Goal: Task Accomplishment & Management: Use online tool/utility

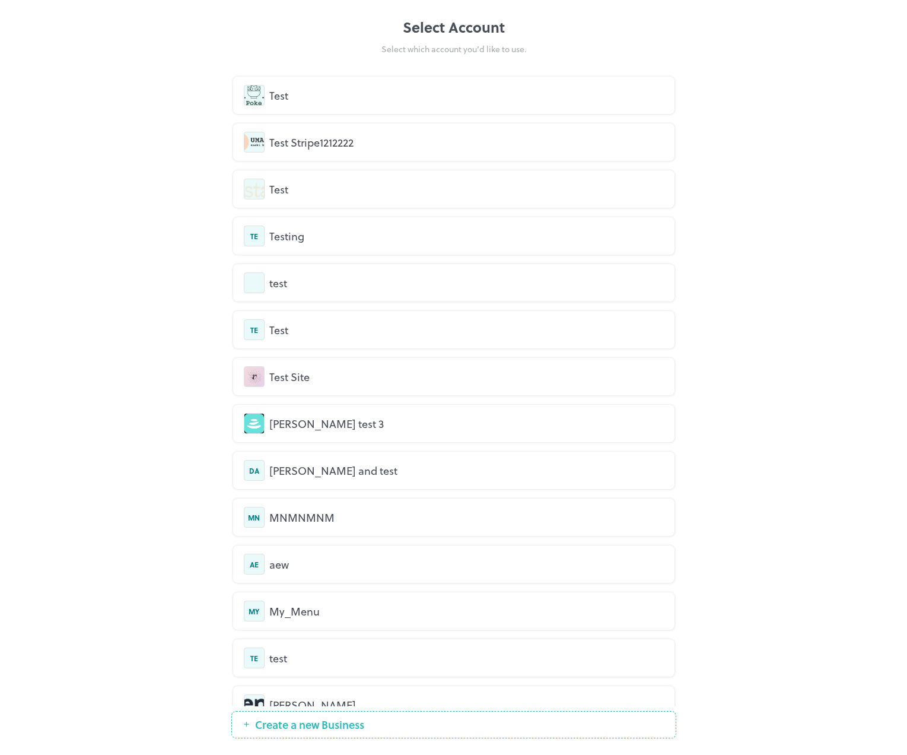
click at [342, 103] on div "Test" at bounding box center [454, 95] width 420 height 21
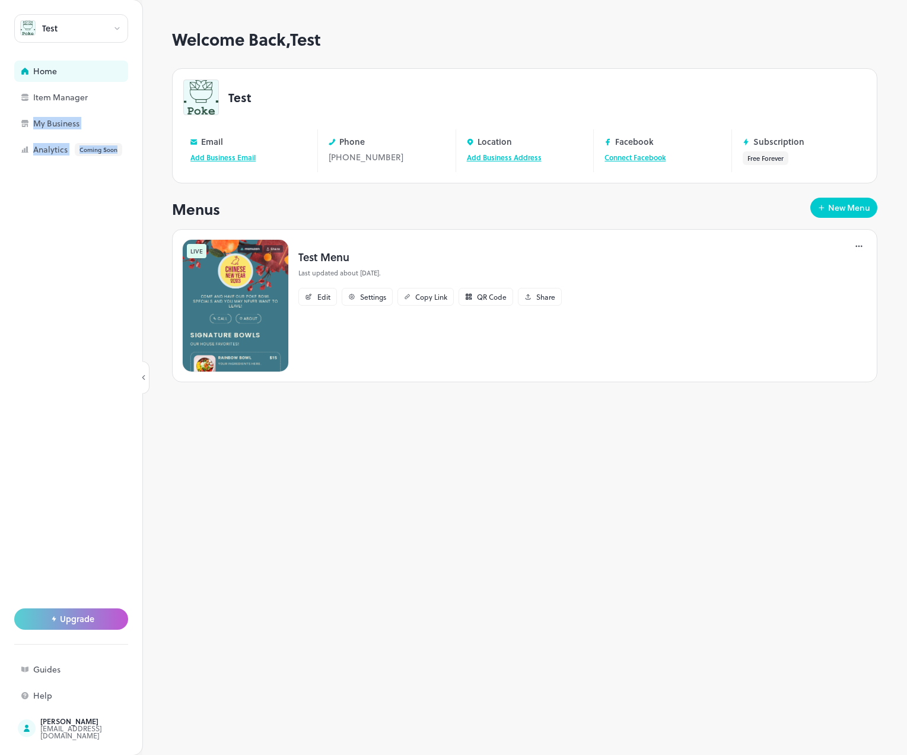
drag, startPoint x: 58, startPoint y: 131, endPoint x: 102, endPoint y: 276, distance: 151.5
click at [92, 265] on div "Test Home Item Manager My Business Analytics Coming Soon Upgrade Guides Help du…" at bounding box center [71, 377] width 142 height 755
click at [94, 269] on div at bounding box center [71, 394] width 114 height 469
click at [84, 101] on div "Item Manager" at bounding box center [92, 97] width 119 height 8
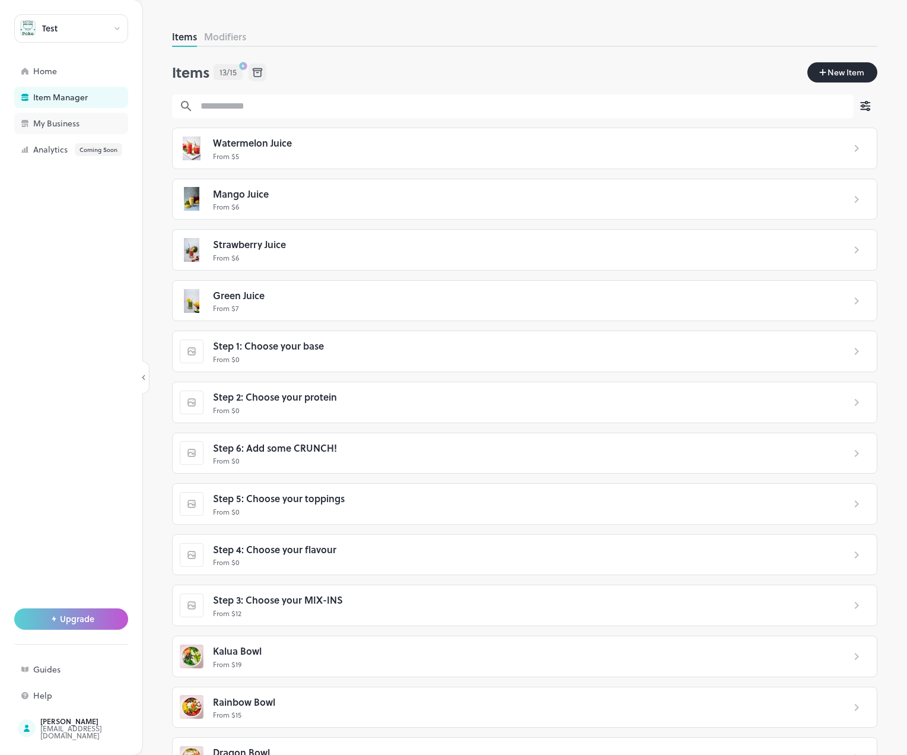
click at [75, 124] on div "My Business" at bounding box center [92, 123] width 119 height 8
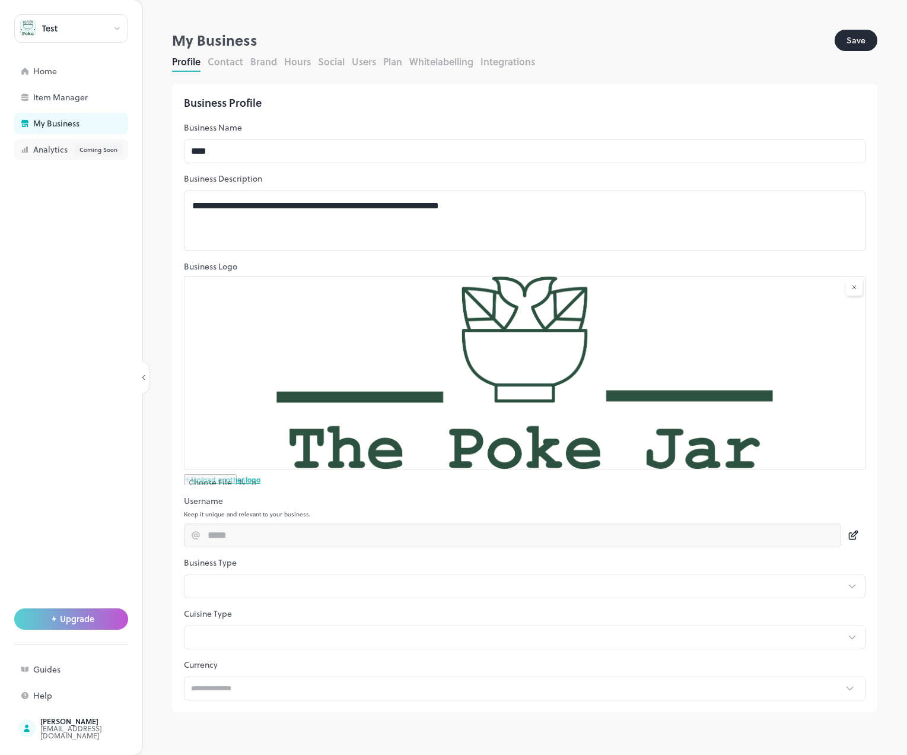
click at [47, 152] on div "Analytics Coming Soon" at bounding box center [92, 149] width 119 height 13
click at [59, 98] on div "Item Manager" at bounding box center [92, 97] width 119 height 8
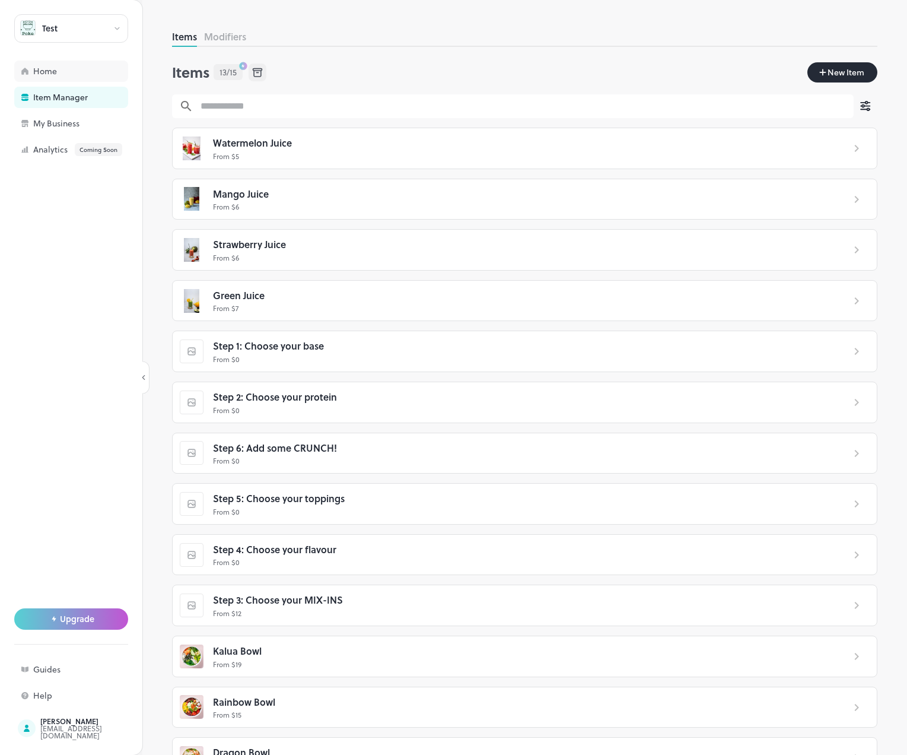
click at [62, 74] on div "Home" at bounding box center [92, 71] width 119 height 8
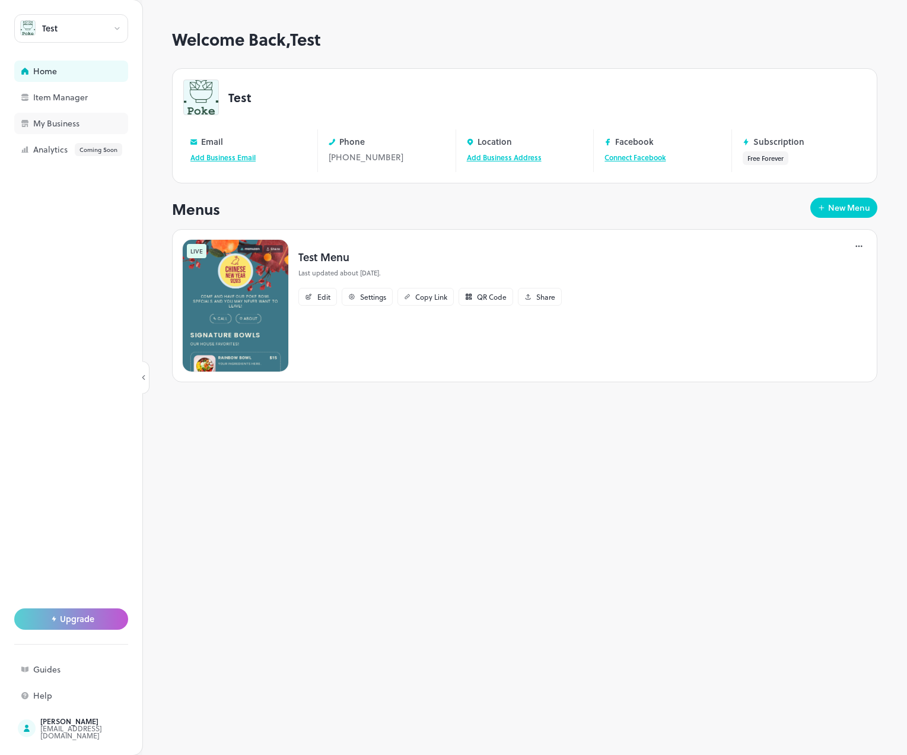
click at [62, 115] on div "My Business" at bounding box center [71, 123] width 114 height 21
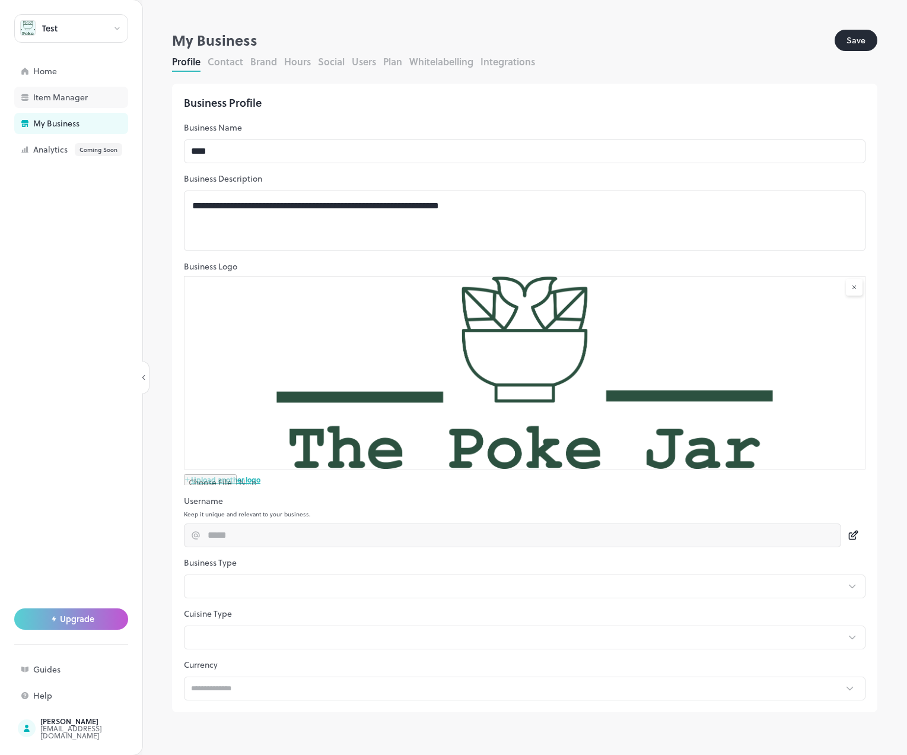
click at [52, 90] on div "Item Manager" at bounding box center [71, 97] width 114 height 21
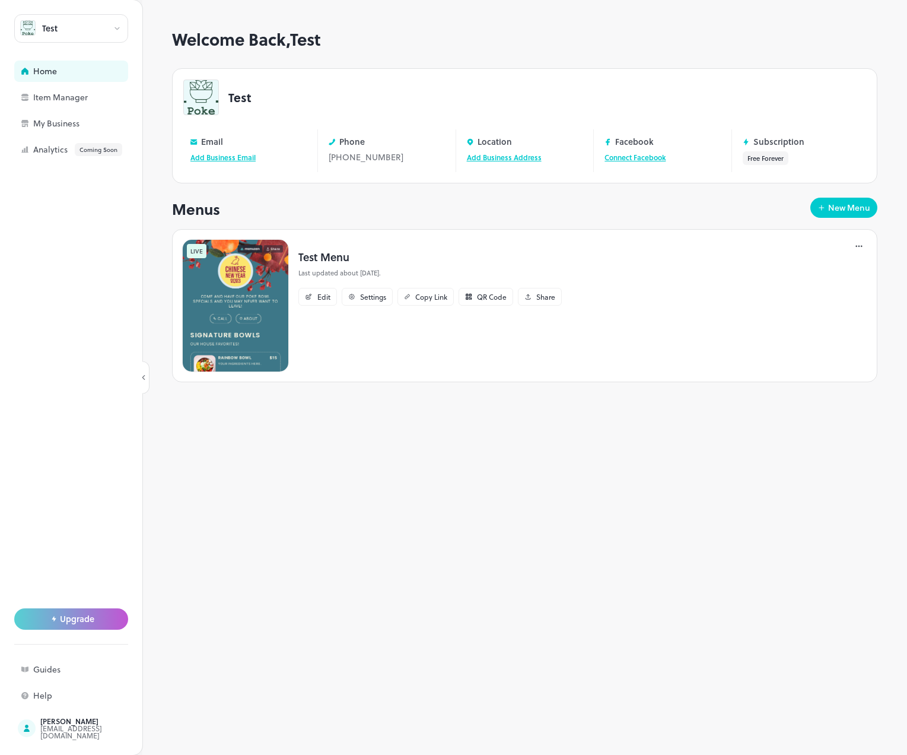
click at [877, 202] on div "Welcome Back, Test Test Email Add Business Email Phone [PHONE_NUMBER] Edit Loca…" at bounding box center [524, 392] width 765 height 725
click at [860, 205] on div "New Menu" at bounding box center [849, 208] width 42 height 8
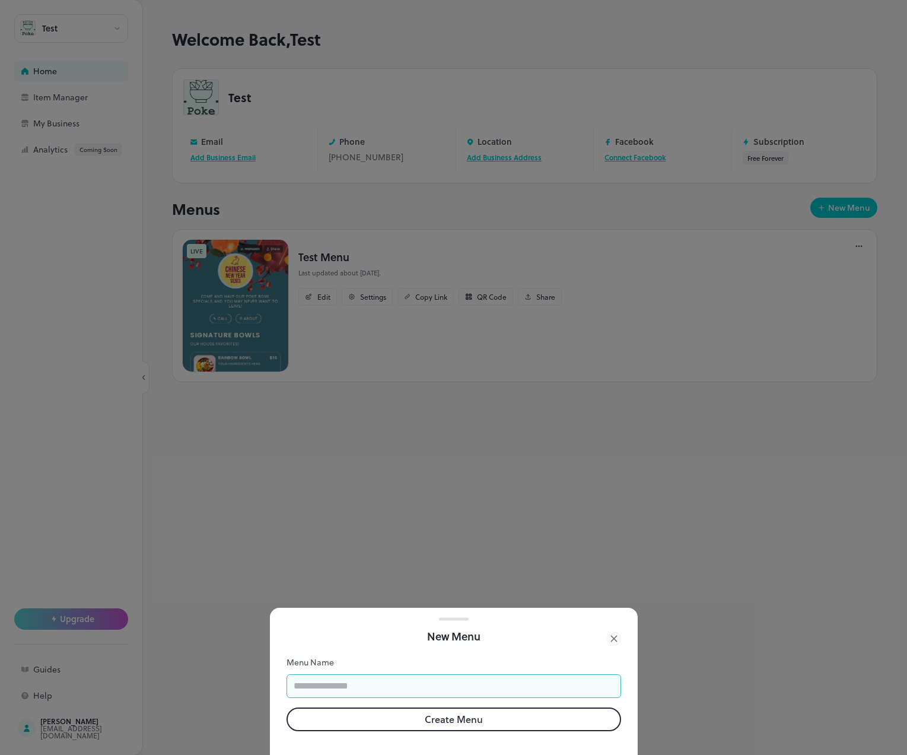
click at [405, 674] on input "text" at bounding box center [454, 686] width 335 height 24
type input "***"
click at [445, 707] on button "Create Menu" at bounding box center [454, 719] width 335 height 24
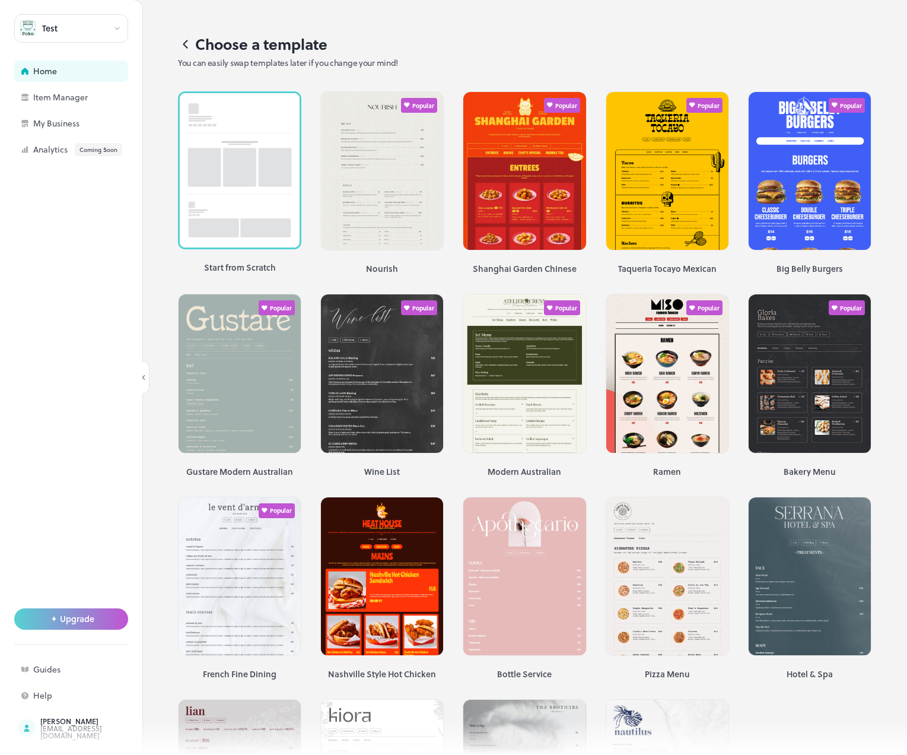
click at [416, 52] on div "Choose a template You can easily swap templates later if you change your mind!" at bounding box center [524, 41] width 765 height 82
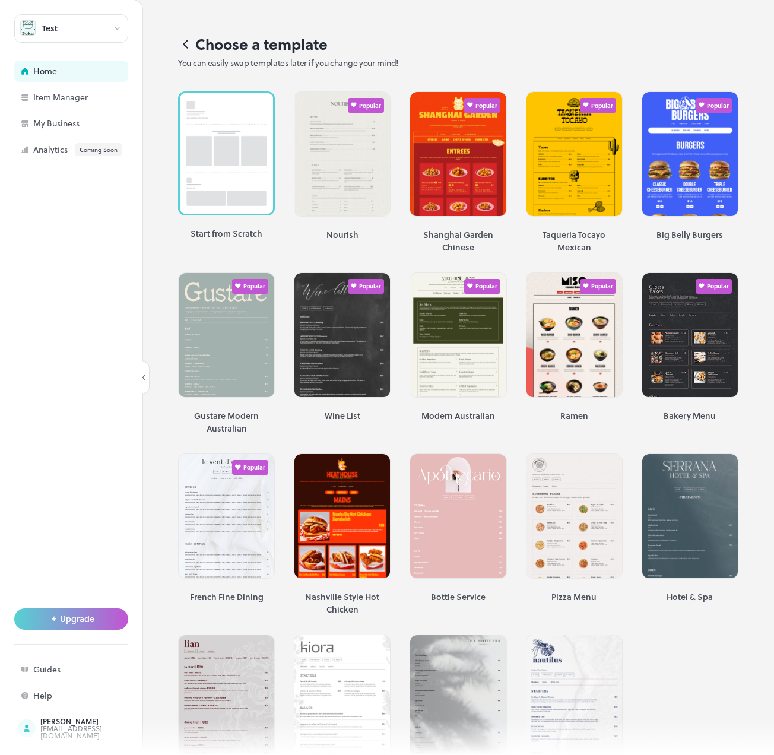
click at [150, 750] on div at bounding box center [387, 737] width 774 height 36
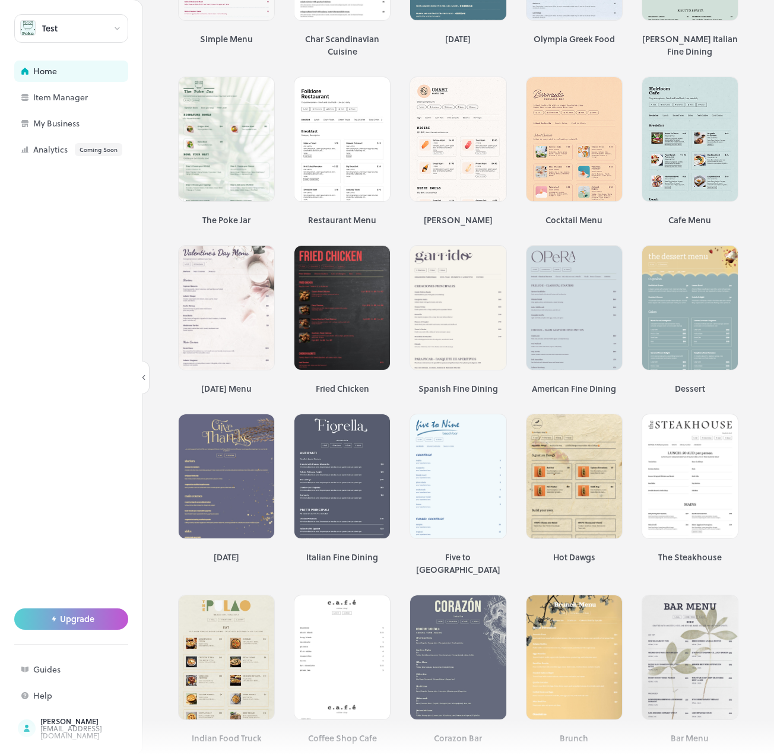
scroll to position [1103, 0]
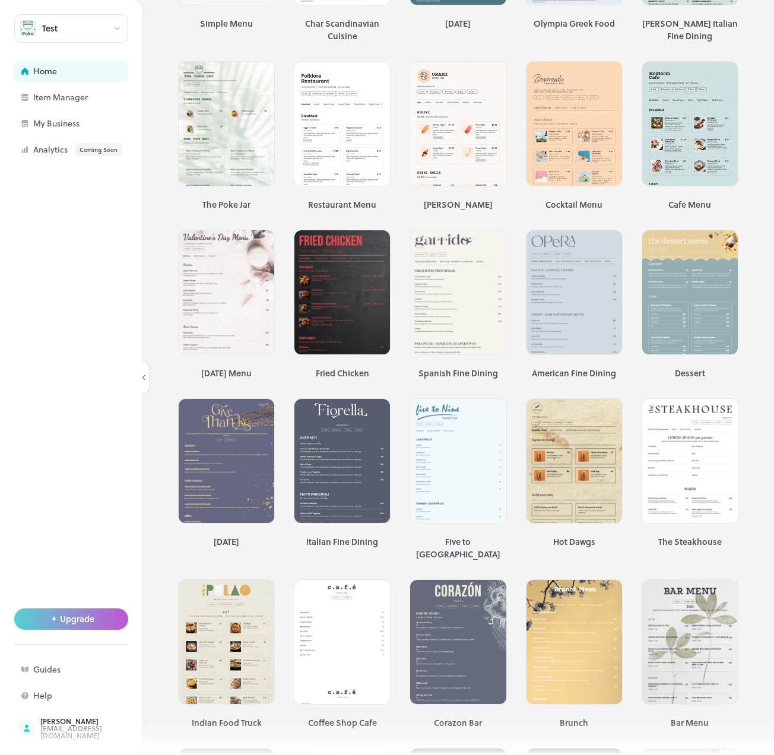
click at [54, 309] on div at bounding box center [71, 394] width 114 height 469
click at [79, 288] on div at bounding box center [71, 394] width 114 height 469
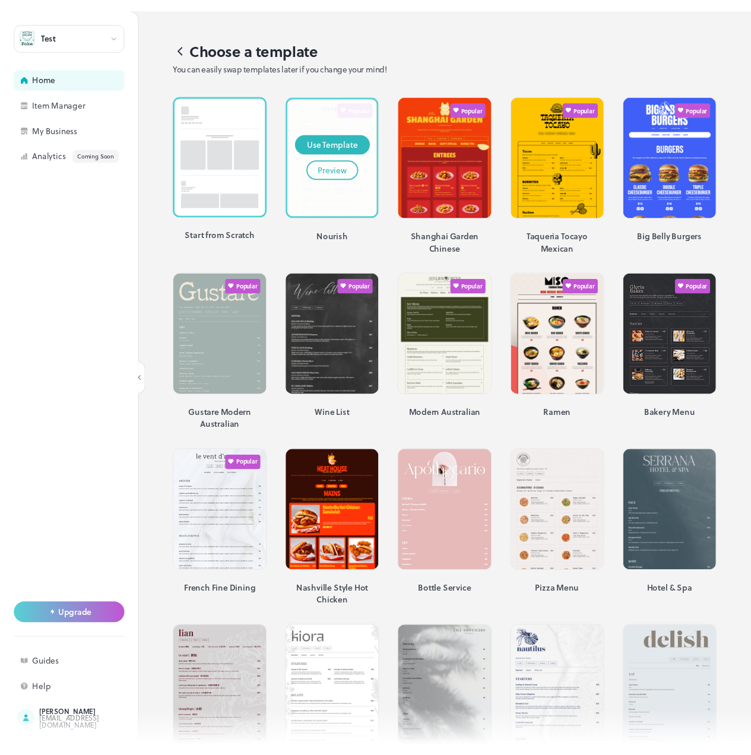
scroll to position [0, 0]
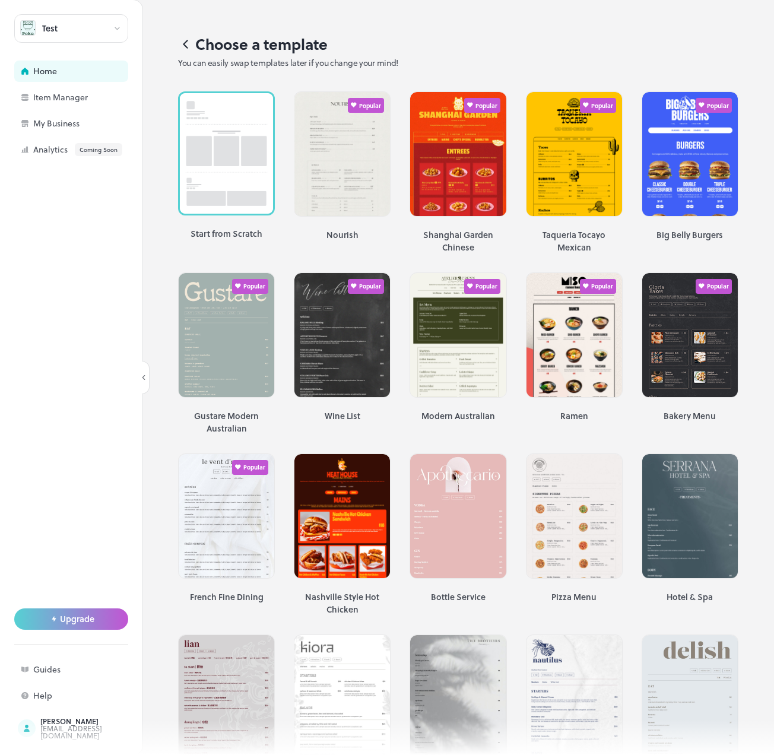
click at [87, 299] on div at bounding box center [71, 394] width 114 height 469
click at [91, 310] on div at bounding box center [71, 394] width 114 height 469
click at [85, 752] on div at bounding box center [387, 737] width 774 height 36
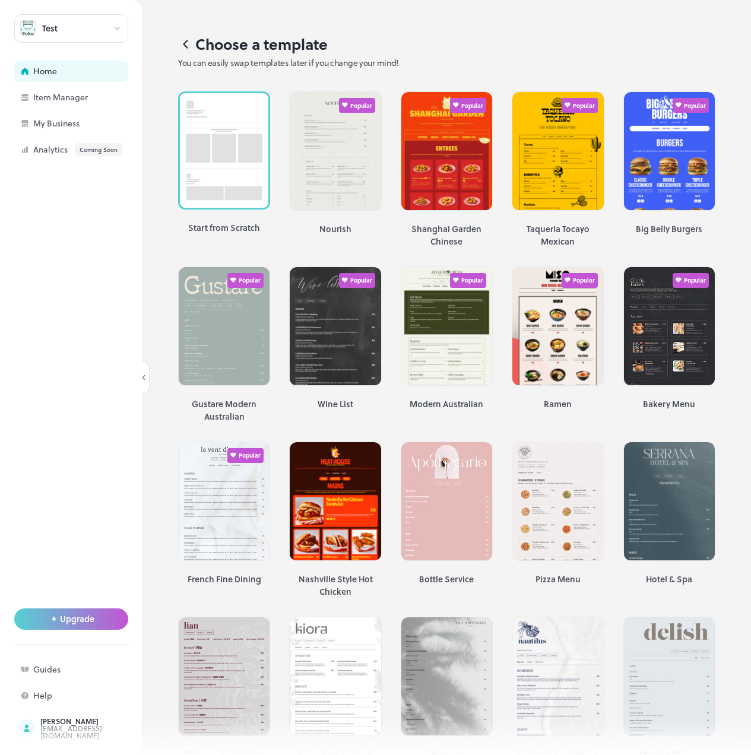
click at [69, 731] on div at bounding box center [375, 737] width 751 height 36
click at [47, 724] on div at bounding box center [375, 737] width 751 height 36
click at [49, 734] on div at bounding box center [375, 737] width 751 height 36
click at [56, 74] on div "Home" at bounding box center [92, 71] width 119 height 8
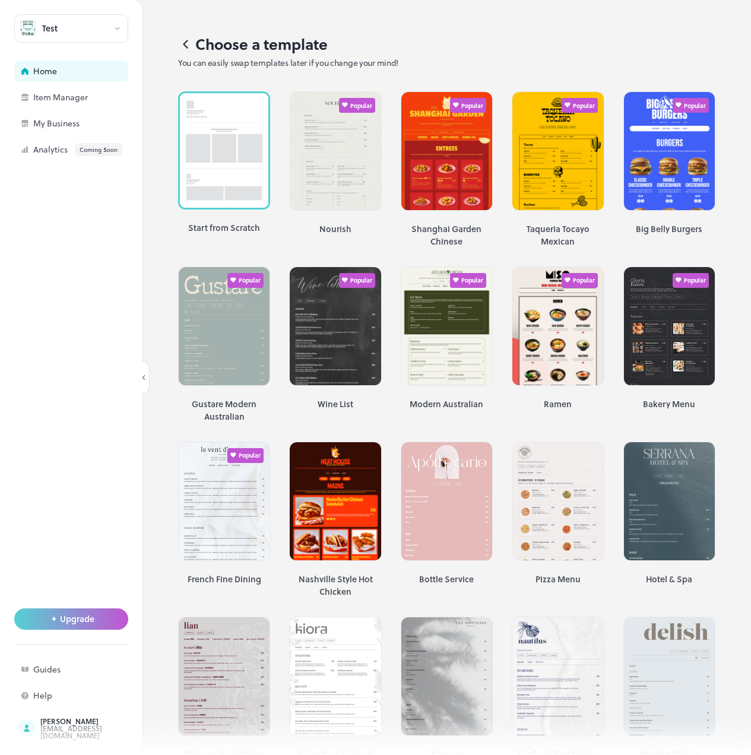
click at [182, 48] on icon at bounding box center [185, 44] width 15 height 15
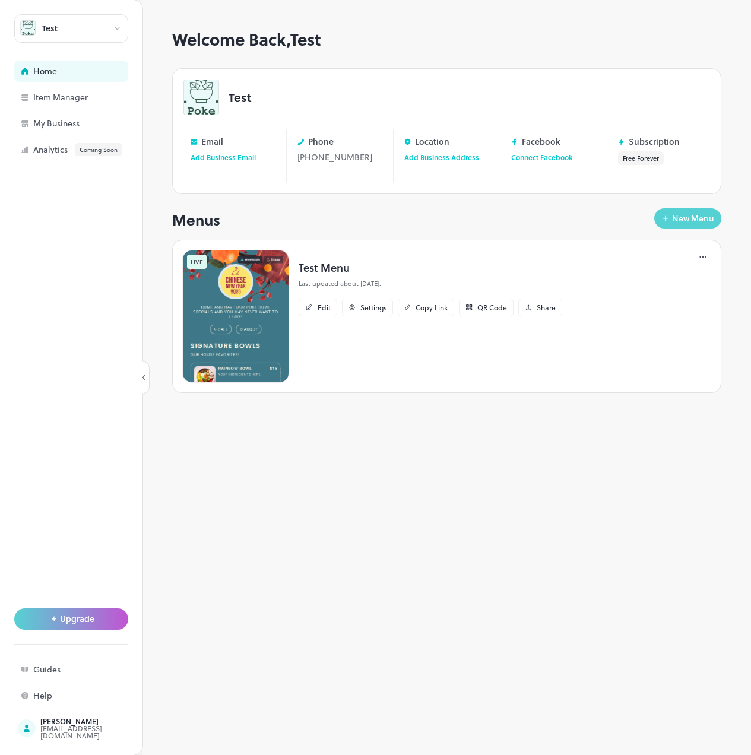
click at [686, 214] on div "New Menu" at bounding box center [693, 218] width 42 height 8
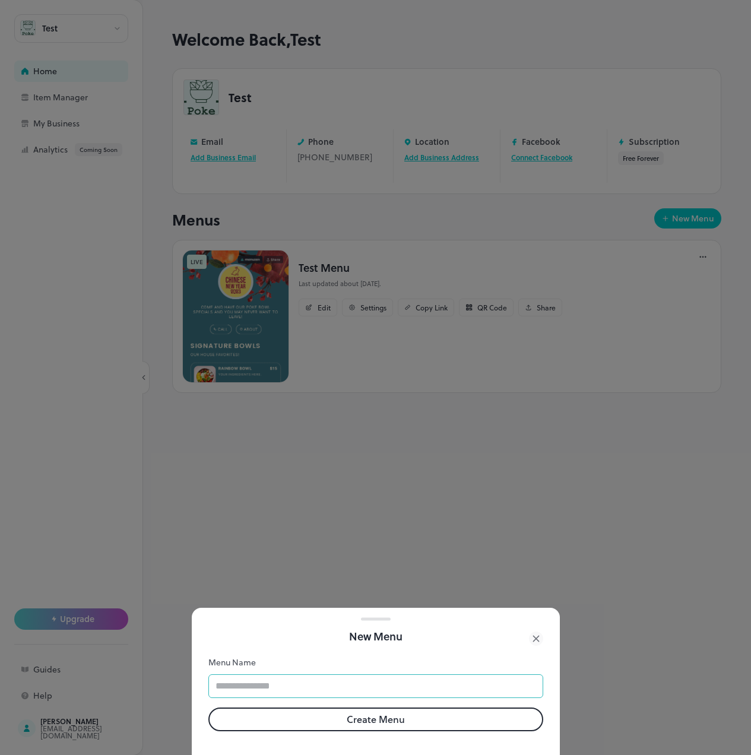
click at [330, 676] on input "text" at bounding box center [375, 686] width 335 height 24
type input "***"
click at [368, 707] on button "Create Menu" at bounding box center [375, 719] width 335 height 24
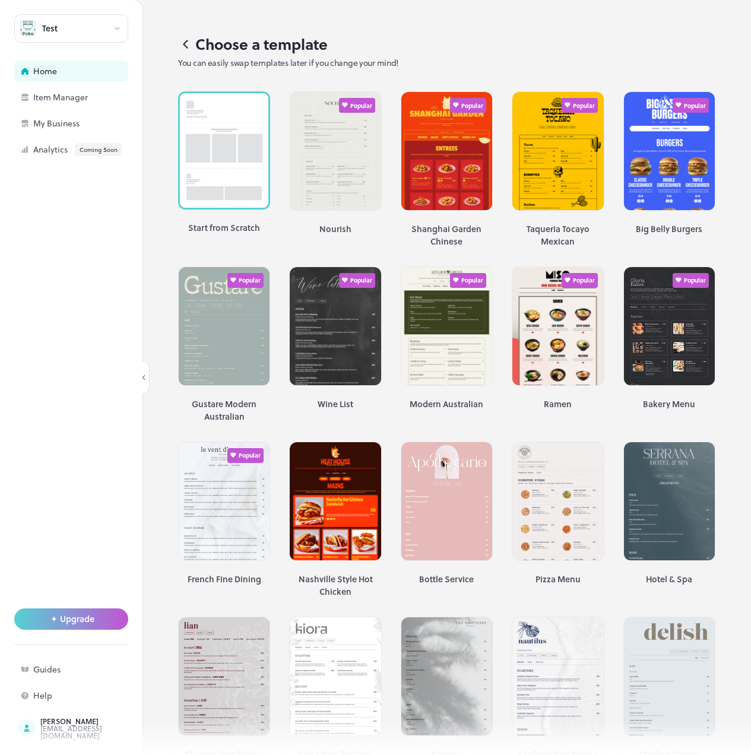
click at [185, 43] on icon at bounding box center [185, 44] width 4 height 8
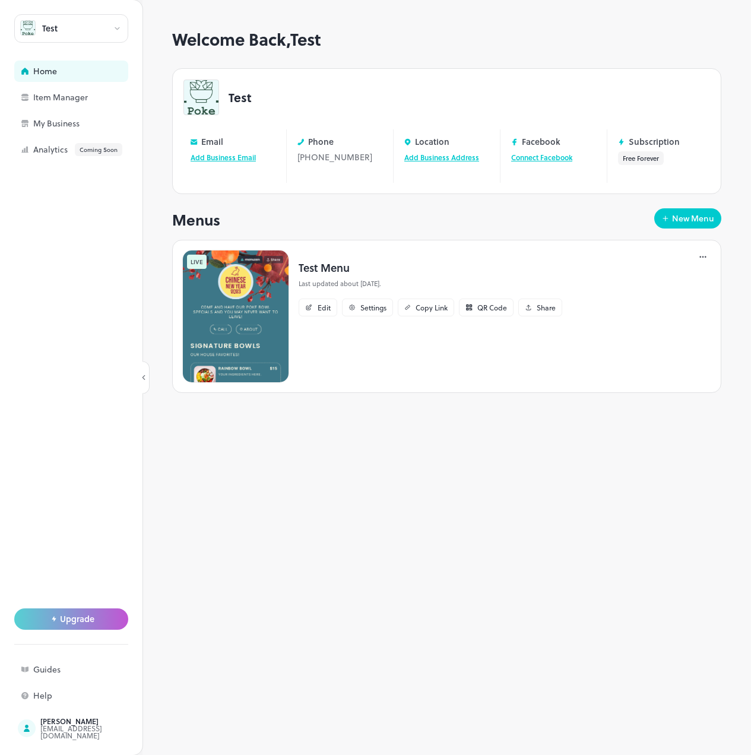
click at [532, 223] on div "Welcome Back, Test Test Email Add Business Email Phone [PHONE_NUMBER] Edit Loca…" at bounding box center [446, 221] width 549 height 382
click at [698, 214] on button "New Menu" at bounding box center [687, 218] width 67 height 20
click at [687, 214] on div "New Menu" at bounding box center [693, 218] width 42 height 8
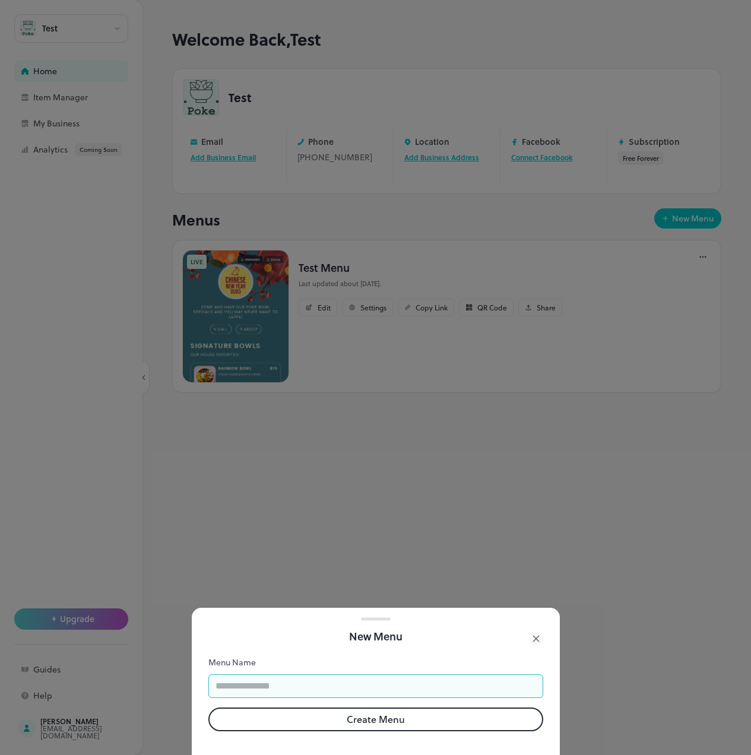
click at [330, 675] on input "text" at bounding box center [375, 686] width 335 height 24
type input "***"
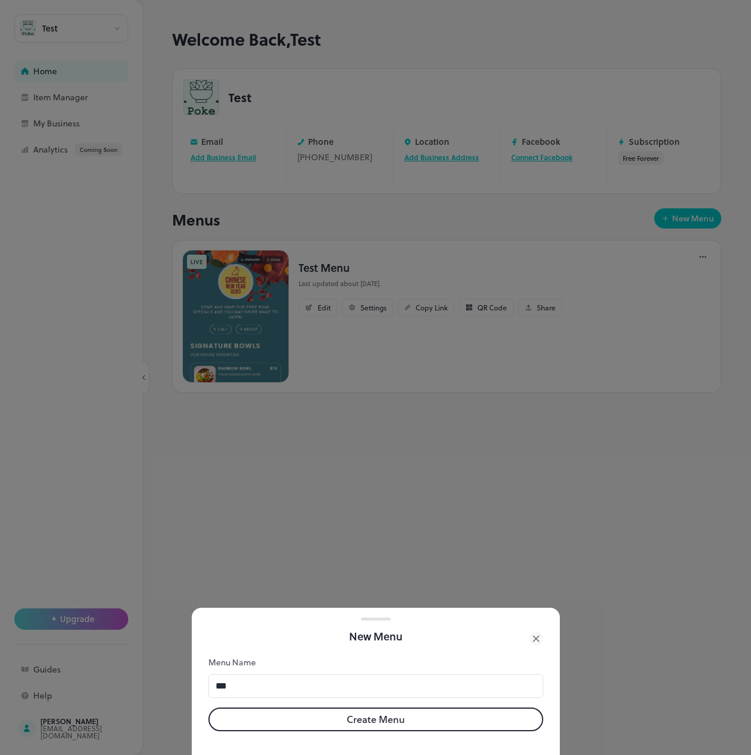
click at [358, 707] on button "Create Menu" at bounding box center [375, 719] width 335 height 24
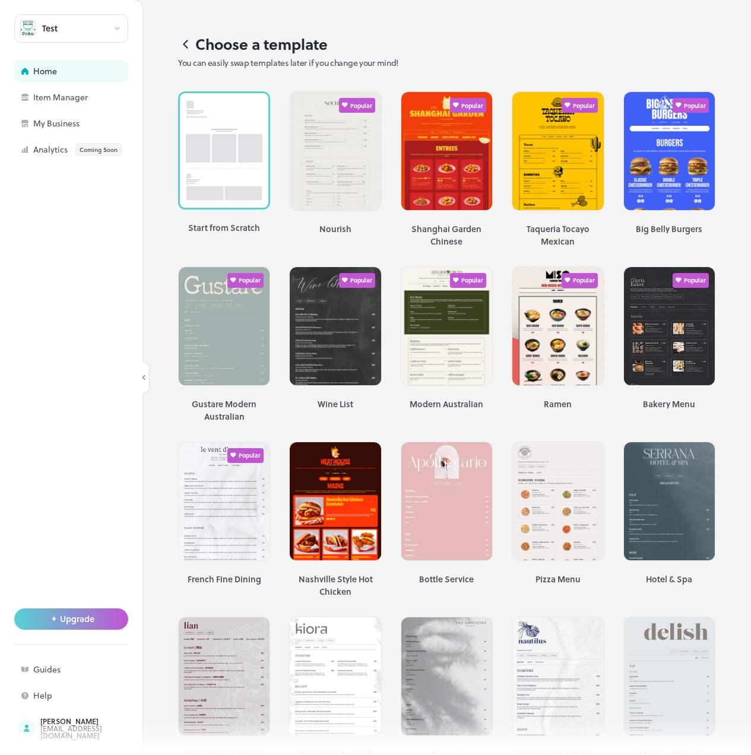
click at [181, 40] on icon at bounding box center [185, 44] width 15 height 15
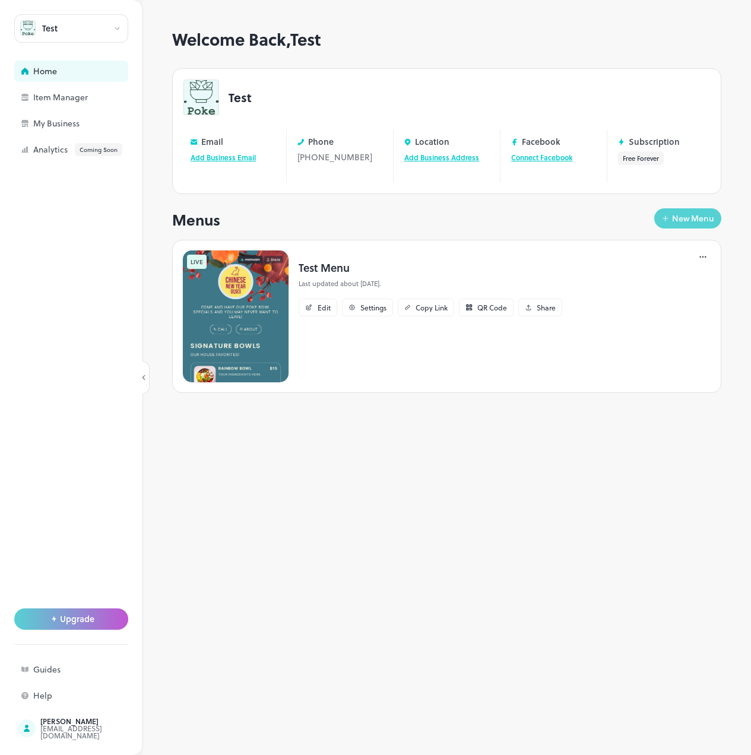
click at [705, 214] on div "New Menu" at bounding box center [693, 218] width 42 height 8
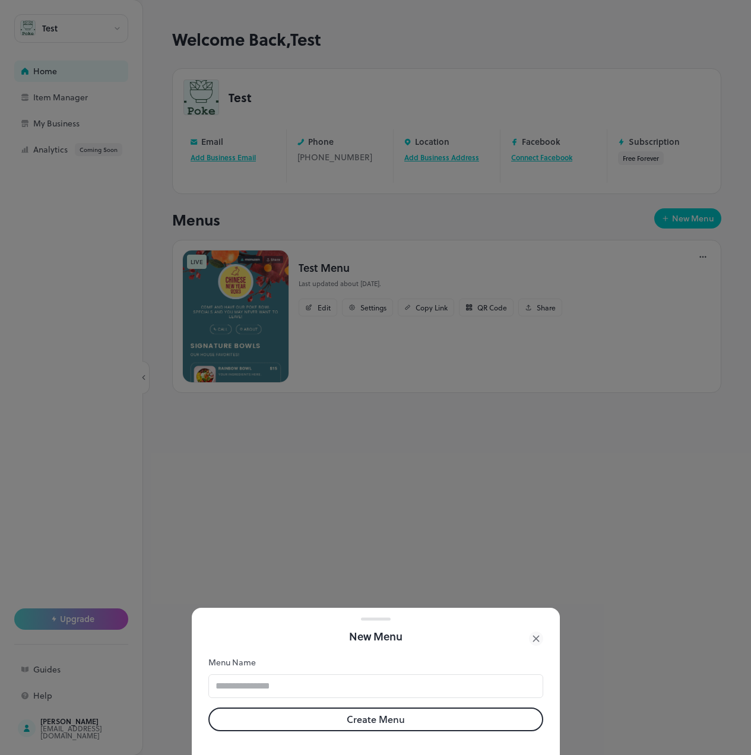
click at [364, 707] on button "Create Menu" at bounding box center [375, 719] width 335 height 24
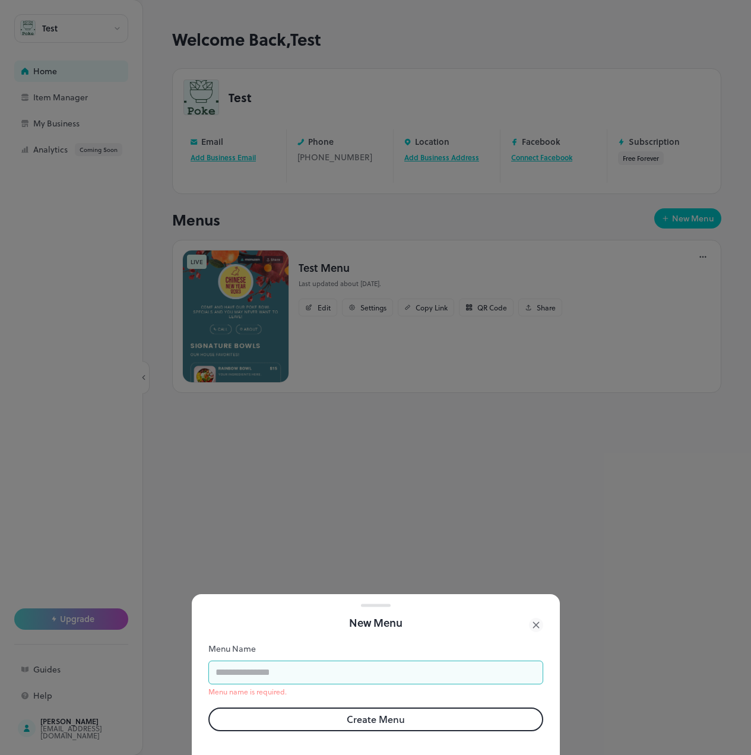
click at [349, 661] on input "text" at bounding box center [375, 672] width 335 height 24
type input "**"
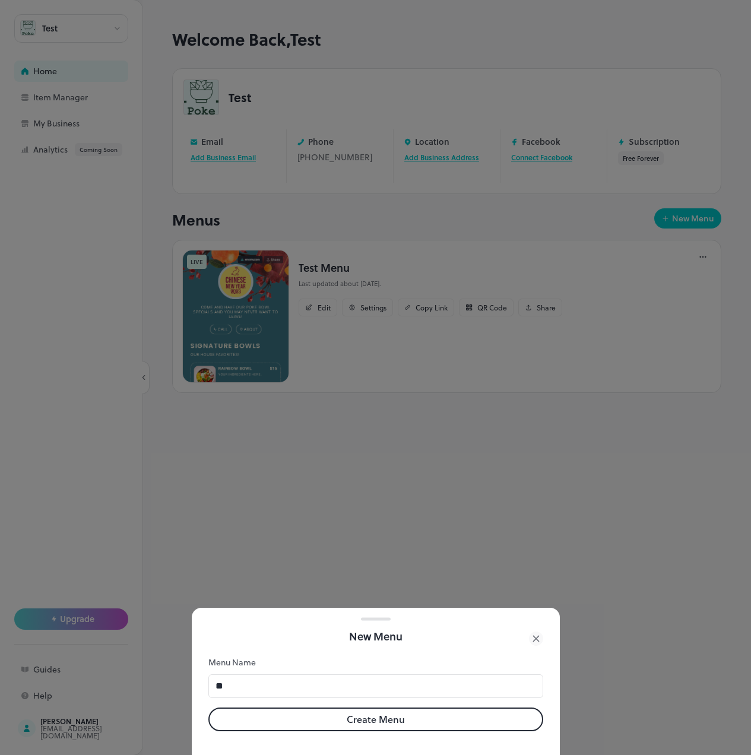
click at [376, 711] on button "Create Menu" at bounding box center [375, 719] width 335 height 24
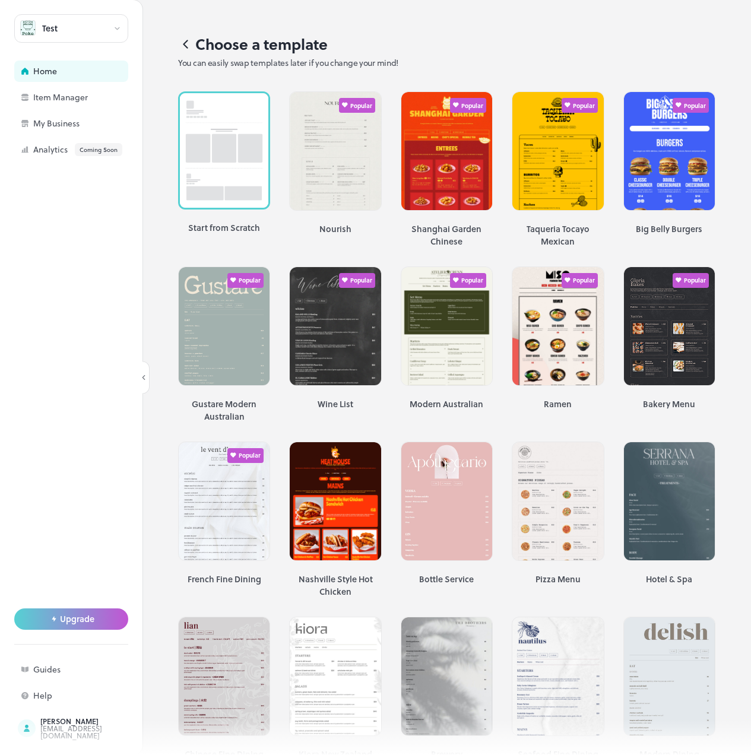
click at [498, 36] on h1 "Choose a template" at bounding box center [446, 44] width 537 height 17
click at [178, 43] on icon at bounding box center [185, 44] width 15 height 15
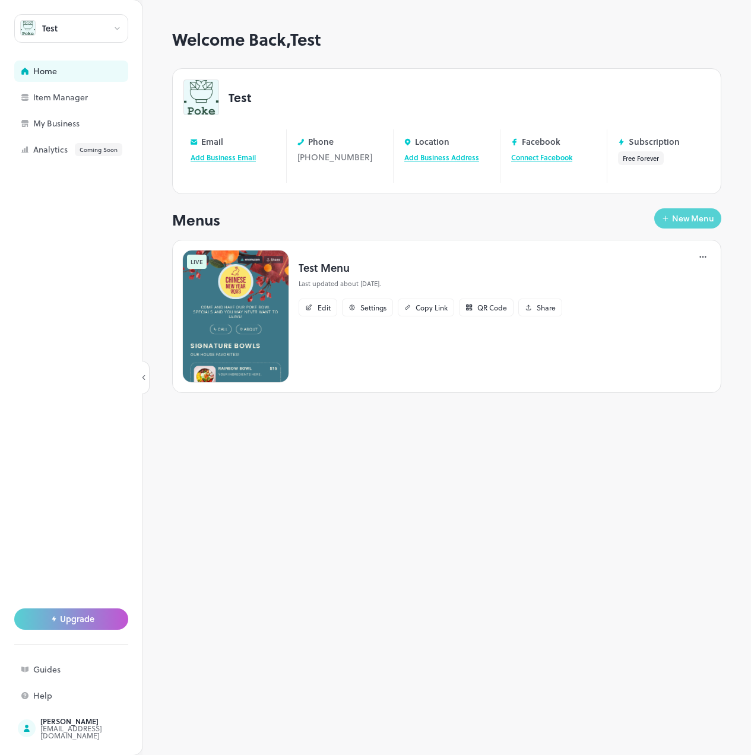
click at [692, 214] on div "New Menu" at bounding box center [693, 218] width 42 height 8
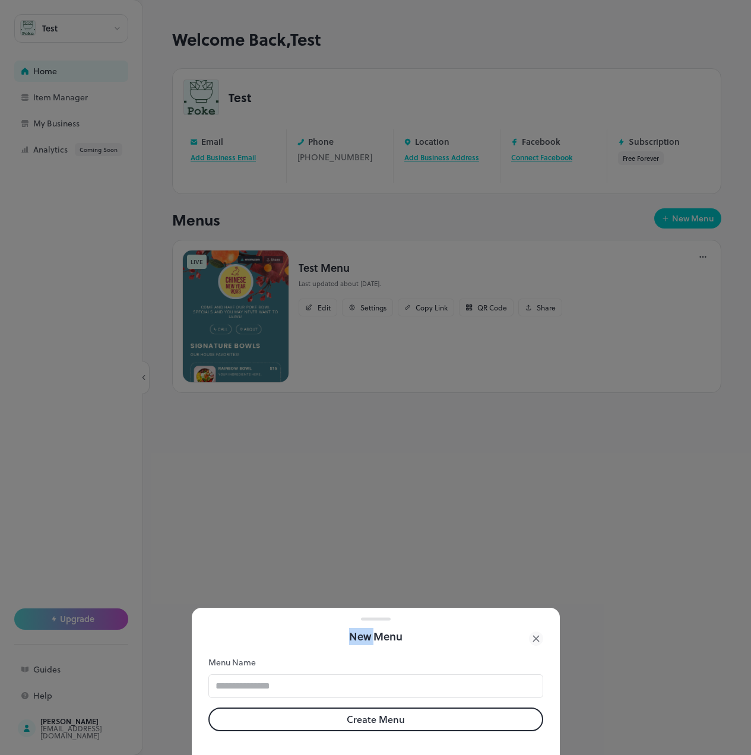
drag, startPoint x: 376, startPoint y: 619, endPoint x: 379, endPoint y: 603, distance: 15.7
click at [379, 608] on div "New Menu" at bounding box center [376, 626] width 368 height 37
drag, startPoint x: 378, startPoint y: 606, endPoint x: 391, endPoint y: 487, distance: 120.0
click at [391, 487] on div "New Menu Menu Name ​ Create Menu" at bounding box center [375, 377] width 751 height 755
click at [328, 718] on button "Create Menu" at bounding box center [375, 719] width 335 height 24
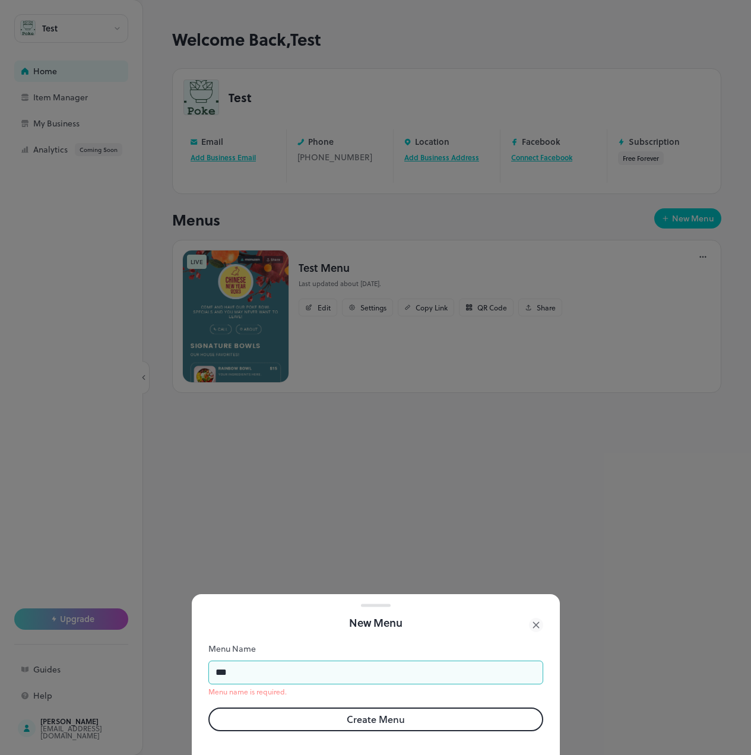
type input "***"
click at [364, 718] on button "Create Menu" at bounding box center [375, 719] width 335 height 24
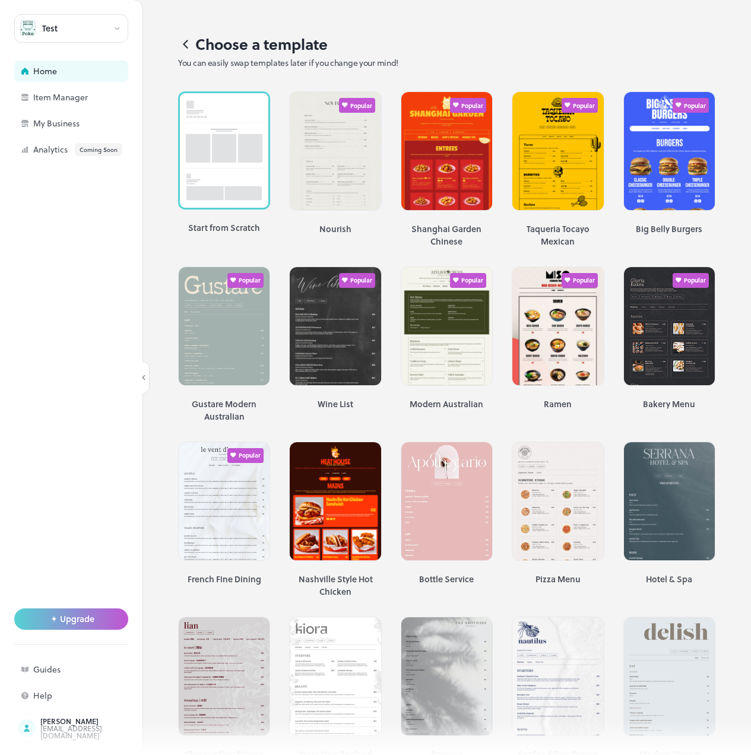
click at [373, 34] on div "Choose a template You can easily swap templates later if you change your mind!" at bounding box center [446, 41] width 608 height 82
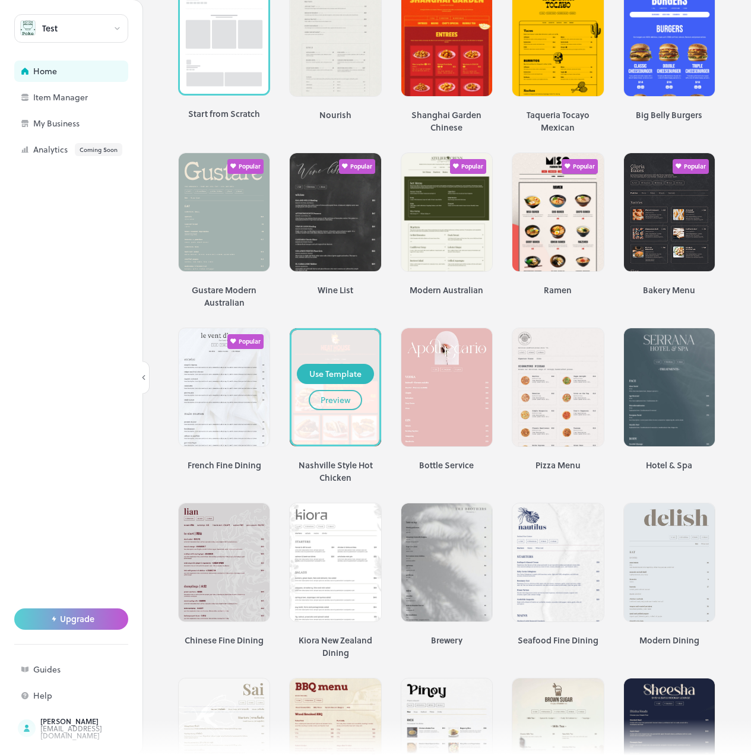
scroll to position [59, 0]
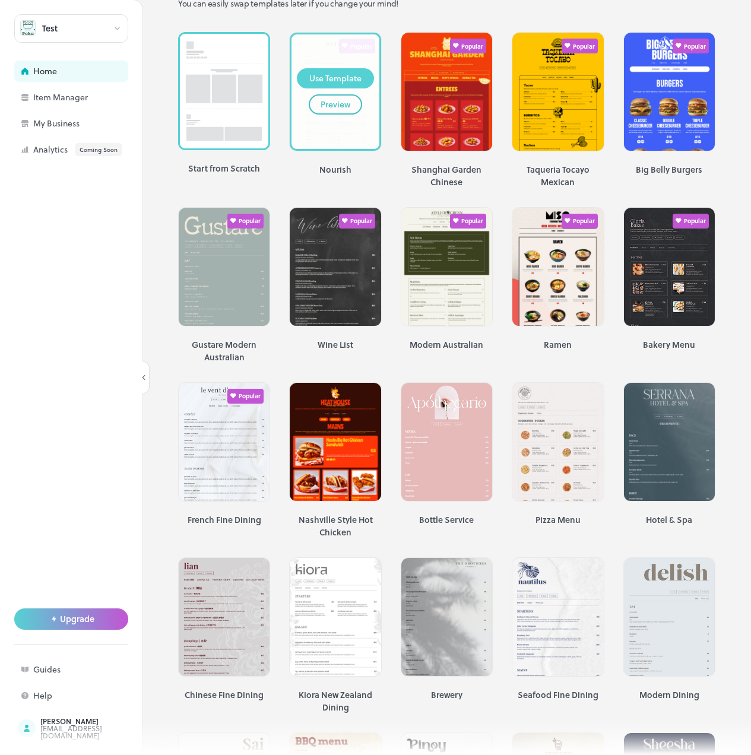
click at [328, 79] on div "Use Template" at bounding box center [335, 78] width 52 height 13
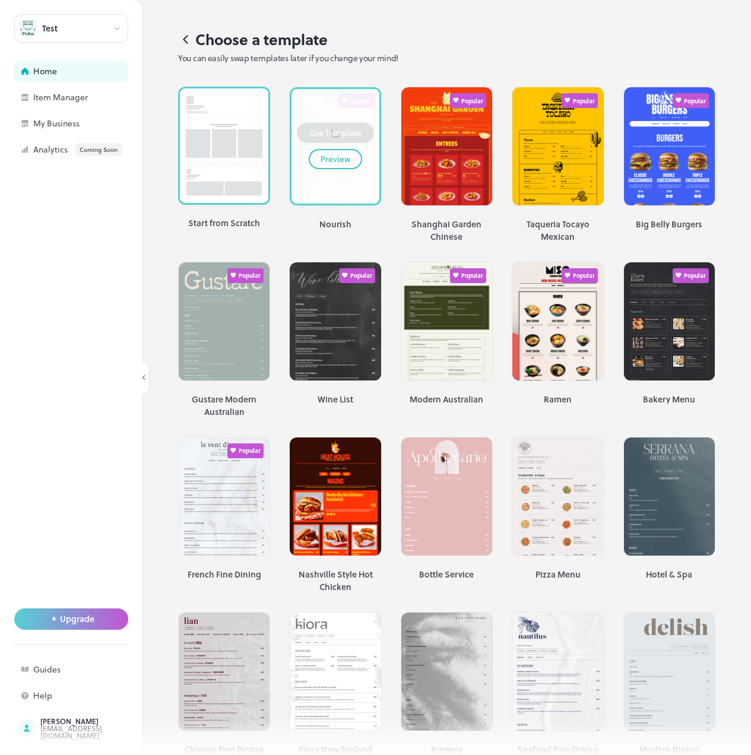
scroll to position [0, 0]
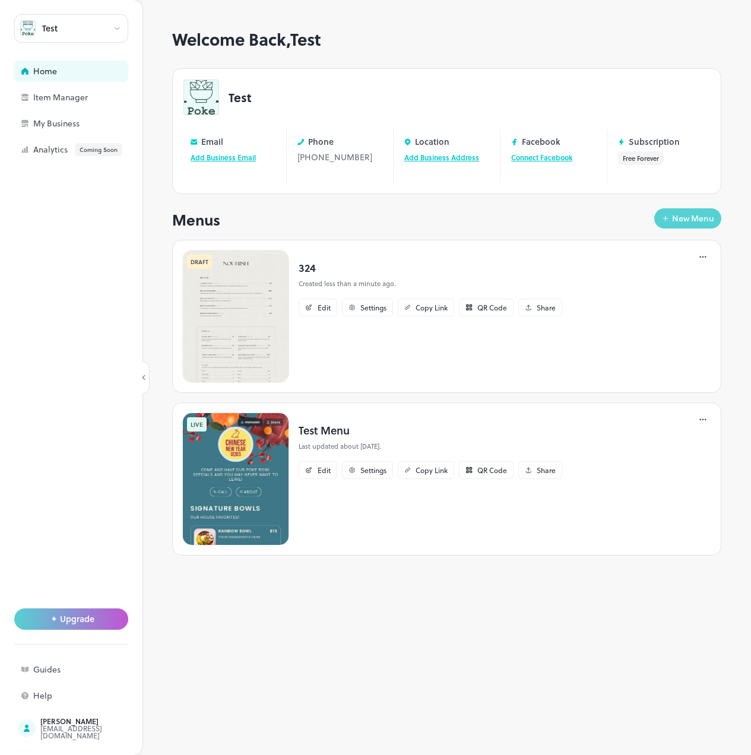
click at [686, 214] on div "New Menu" at bounding box center [693, 218] width 42 height 8
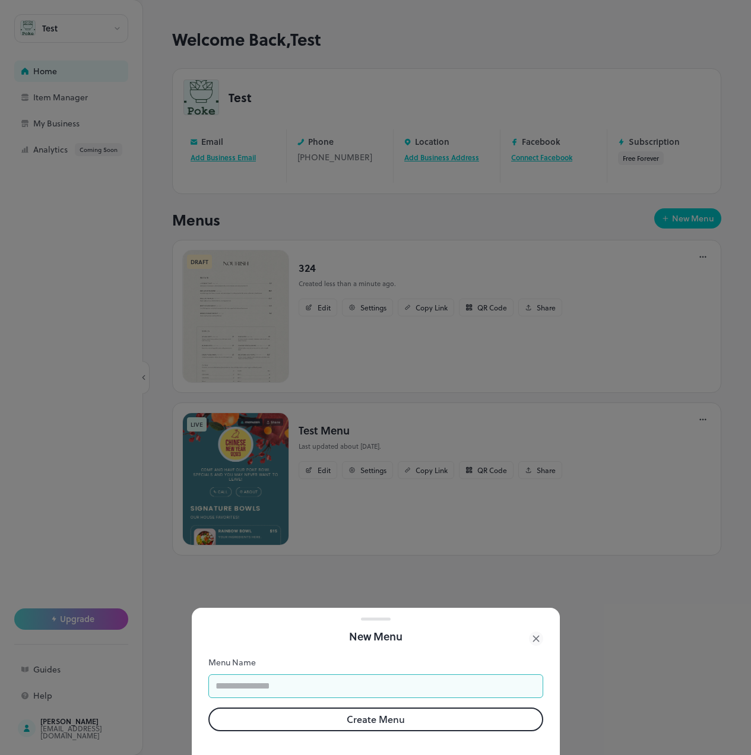
click at [364, 677] on input "text" at bounding box center [375, 686] width 335 height 24
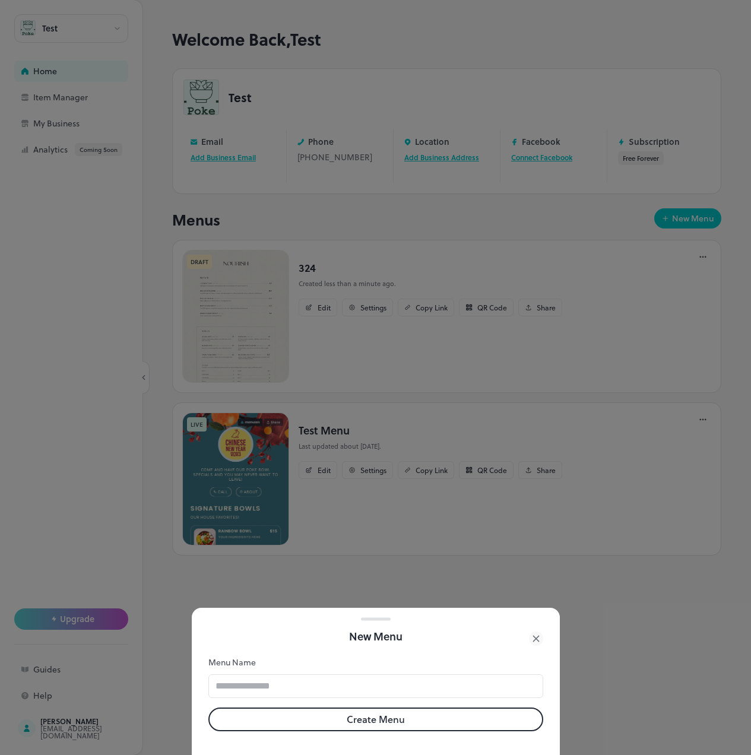
click at [274, 691] on form "Menu Name ​ Create Menu" at bounding box center [375, 693] width 335 height 75
click at [323, 711] on button "Create Menu" at bounding box center [375, 719] width 335 height 24
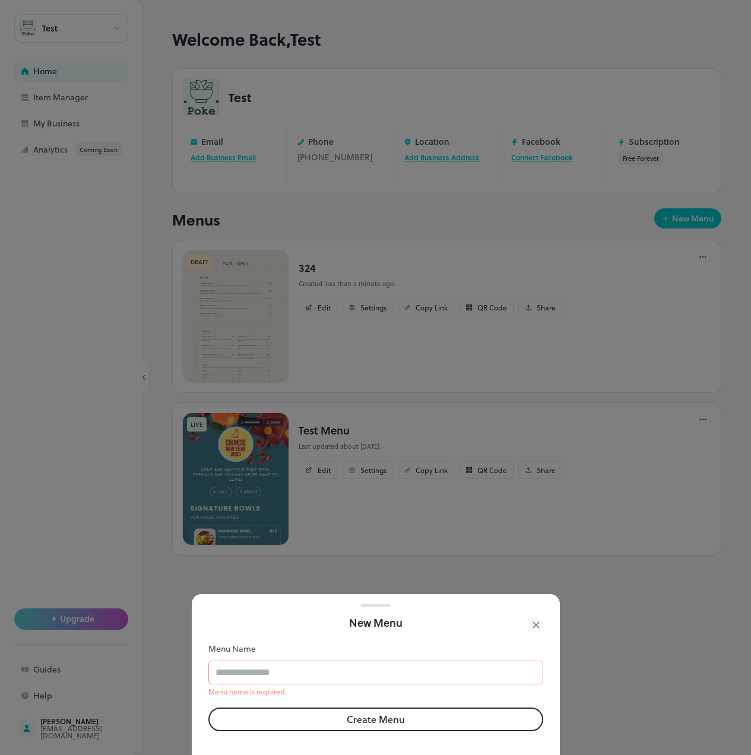
click at [311, 686] on p "Menu name is required." at bounding box center [375, 692] width 335 height 12
click at [292, 667] on input "**" at bounding box center [375, 672] width 335 height 24
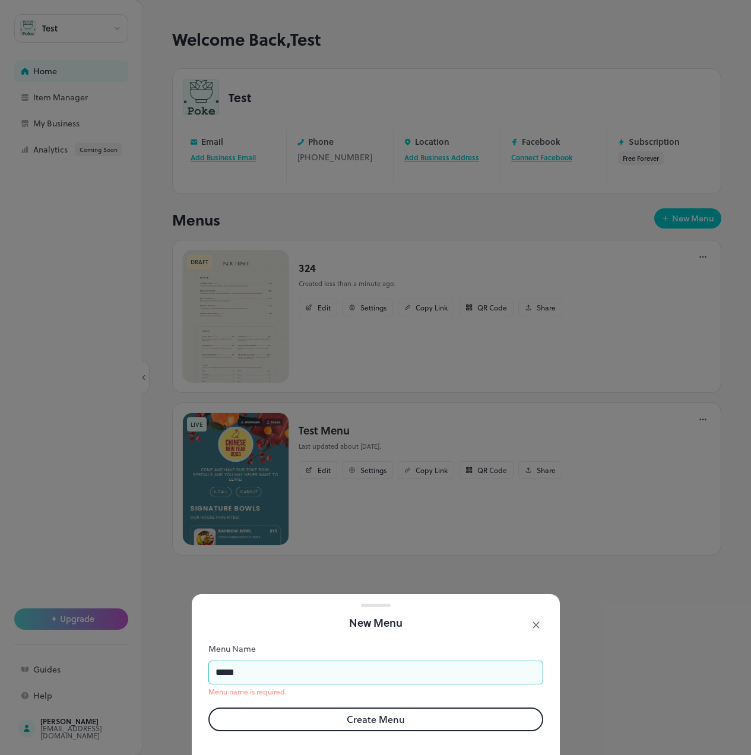
type input "*****"
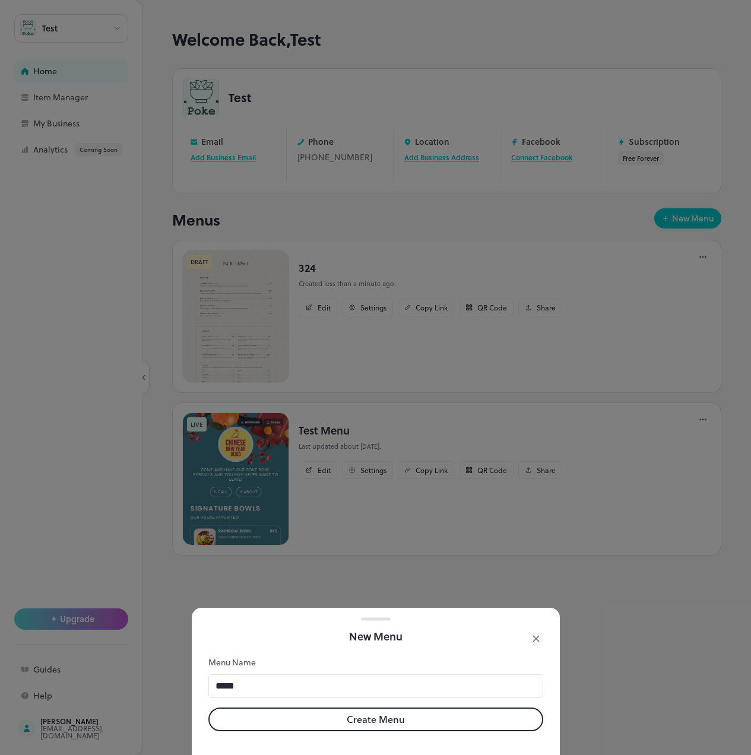
click at [341, 714] on button "Create Menu" at bounding box center [375, 719] width 335 height 24
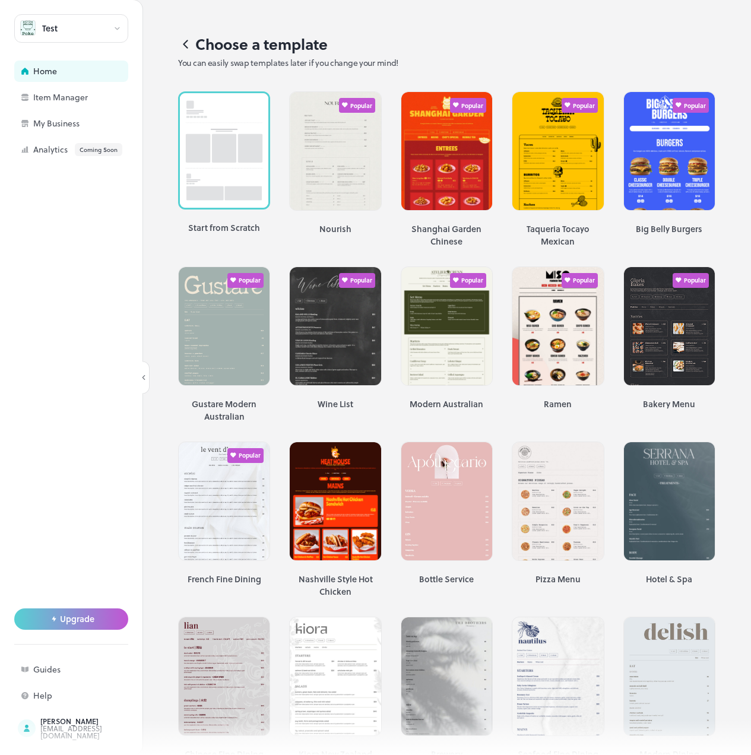
click at [186, 40] on icon at bounding box center [185, 44] width 15 height 15
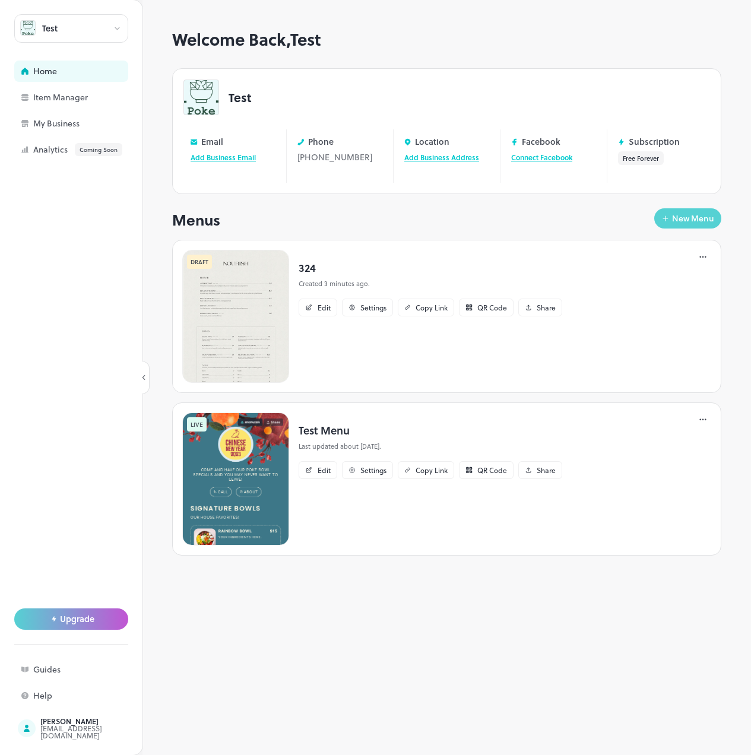
click at [702, 214] on div "New Menu" at bounding box center [693, 218] width 42 height 8
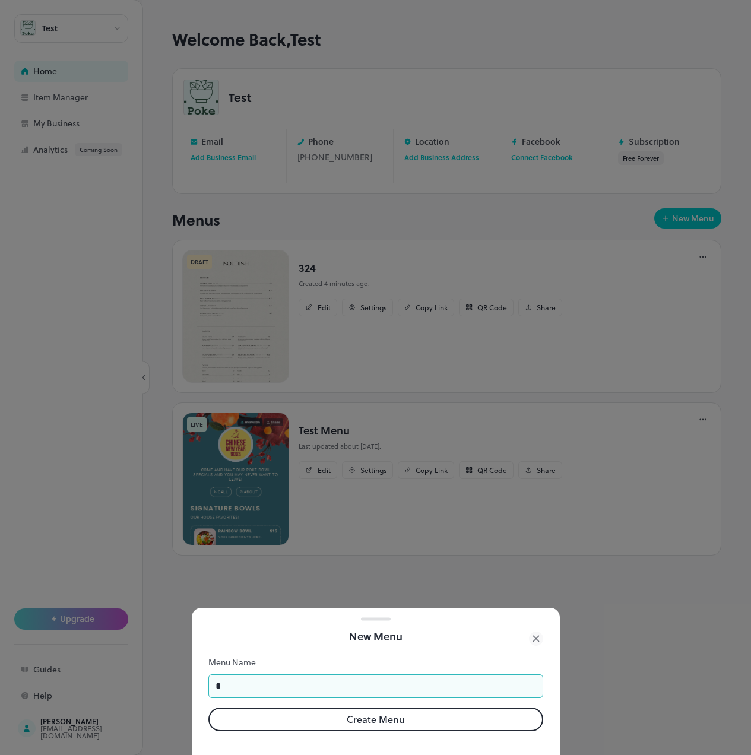
drag, startPoint x: 331, startPoint y: 677, endPoint x: 333, endPoint y: 702, distance: 25.0
click at [331, 679] on input "*" at bounding box center [375, 686] width 335 height 24
type input "****"
click at [333, 707] on button "Create Menu" at bounding box center [375, 719] width 335 height 24
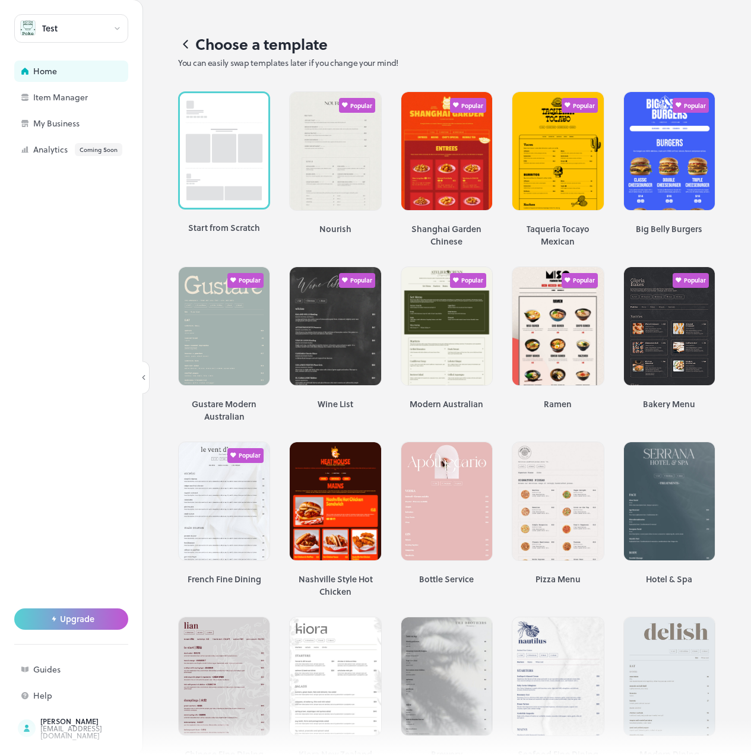
drag, startPoint x: 319, startPoint y: 31, endPoint x: 330, endPoint y: 43, distance: 16.4
click at [330, 43] on h1 "Choose a template" at bounding box center [446, 44] width 537 height 17
drag, startPoint x: 327, startPoint y: 45, endPoint x: 198, endPoint y: 46, distance: 128.8
click at [198, 46] on h1 "Choose a template" at bounding box center [446, 44] width 537 height 17
copy h1 "Choose a template"
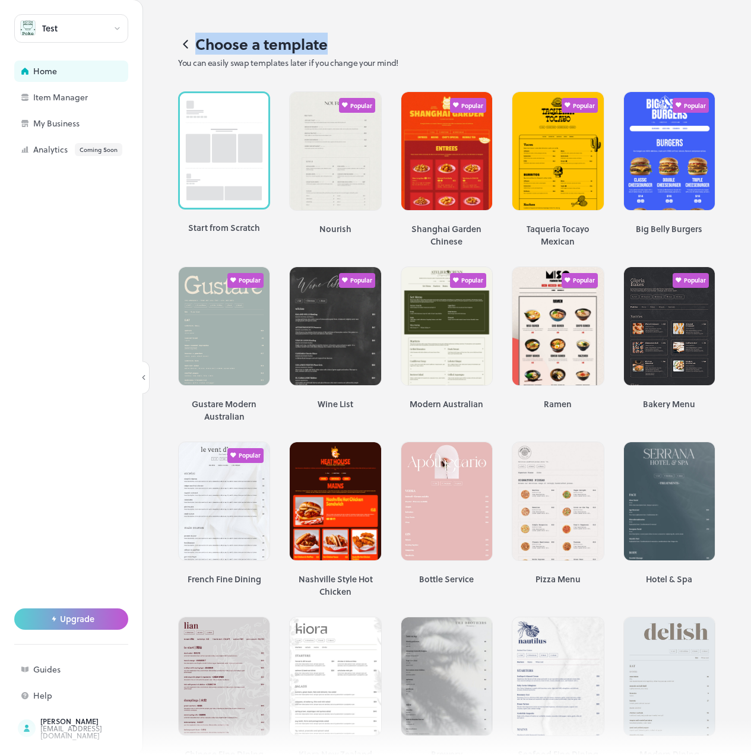
copy h1 "Choose a template"
click at [5, 754] on button "X" at bounding box center [2, 761] width 5 height 12
